Goal: Task Accomplishment & Management: Use online tool/utility

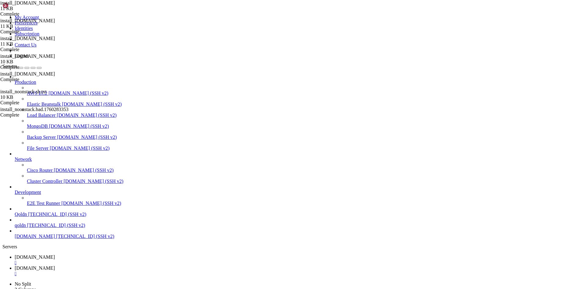
scroll to position [6, 1]
type textarea "sed -i 's/\r$//' /root/install_[DOMAIN_NAME]"
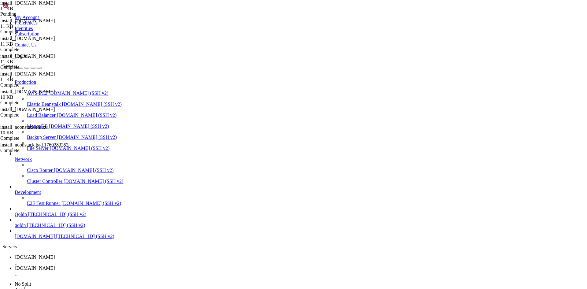
scroll to position [1127, 0]
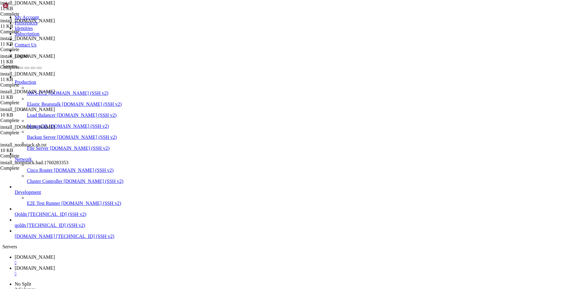
scroll to position [1127, 0]
type textarea "sed -i 's/\r$//' /root/install_[DOMAIN_NAME]"
click at [88, 254] on link "[DOMAIN_NAME] " at bounding box center [300, 259] width 570 height 11
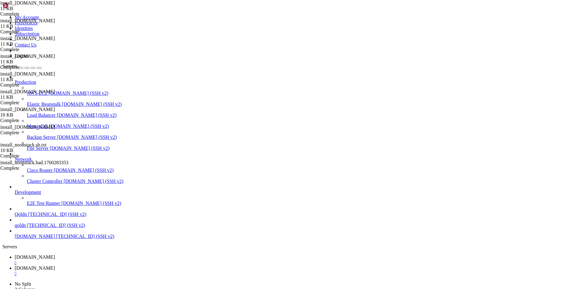
drag, startPoint x: 4, startPoint y: 608, endPoint x: 45, endPoint y: 613, distance: 41.6
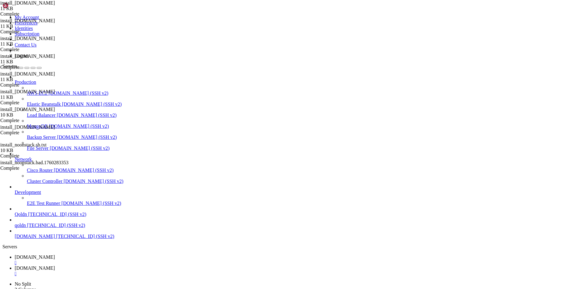
drag, startPoint x: 6, startPoint y: 608, endPoint x: 161, endPoint y: 612, distance: 155.4
copy div "root @ Ubuntu-2204-jammy-amd64-base ~ # DOMAIN=[DOMAIN_NAME] [EMAIL_ADDRESS][DO…"
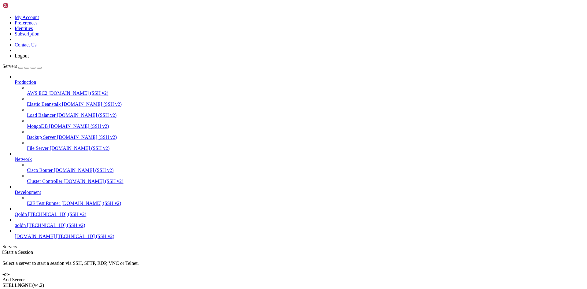
type input "/root"
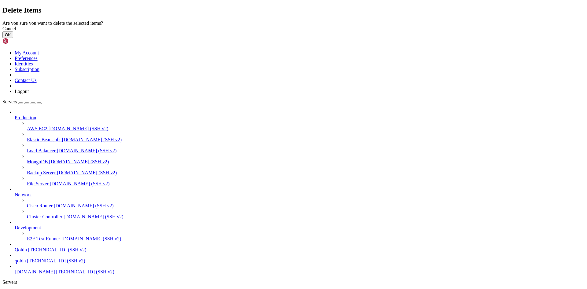
click at [13, 38] on button "OK" at bounding box center [7, 34] width 11 height 6
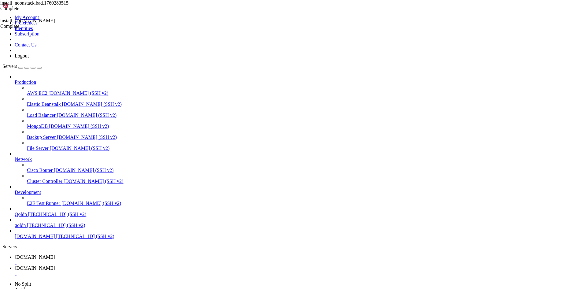
click at [55, 254] on span "[DOMAIN_NAME]" at bounding box center [35, 256] width 40 height 5
drag, startPoint x: 4, startPoint y: 571, endPoint x: 17, endPoint y: 574, distance: 13.4
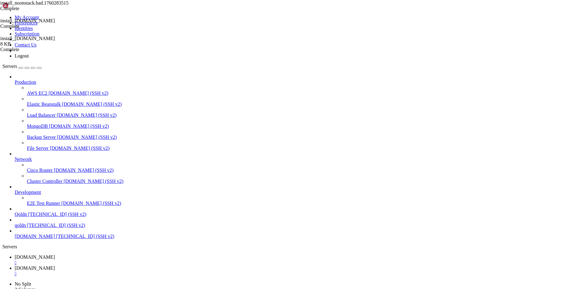
drag, startPoint x: 6, startPoint y: 572, endPoint x: 202, endPoint y: 576, distance: 195.8
